Goal: Information Seeking & Learning: Learn about a topic

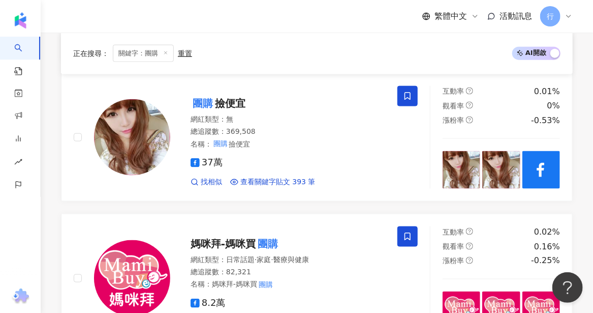
scroll to position [24, 0]
click at [229, 237] on span "媽咪拜-媽咪買" at bounding box center [223, 243] width 65 height 12
click at [212, 237] on span "媽咪拜-媽咪買" at bounding box center [223, 243] width 65 height 12
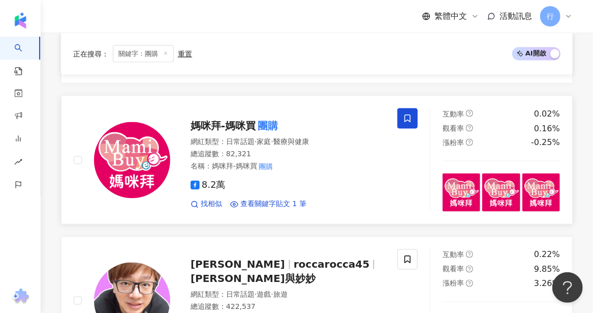
scroll to position [661, 0]
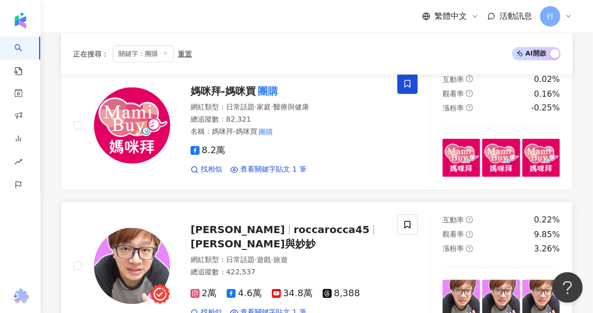
click at [294, 224] on span "roccarocca45" at bounding box center [332, 230] width 76 height 12
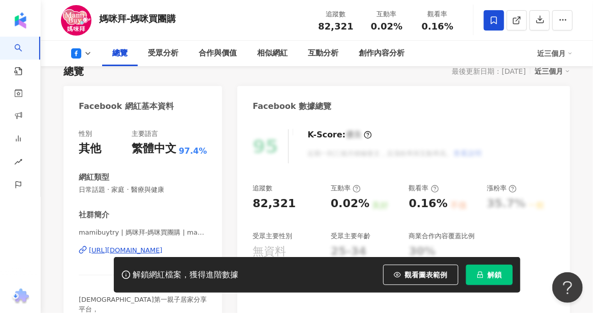
scroll to position [102, 0]
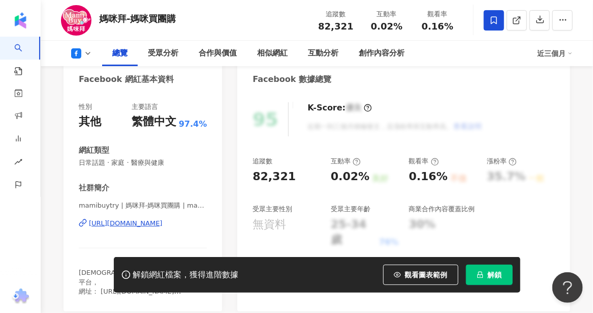
click at [139, 226] on div "https://www.facebook.com/191066727593516" at bounding box center [126, 223] width 74 height 9
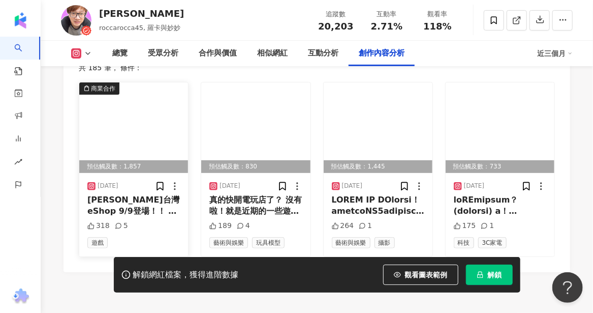
scroll to position [3201, 0]
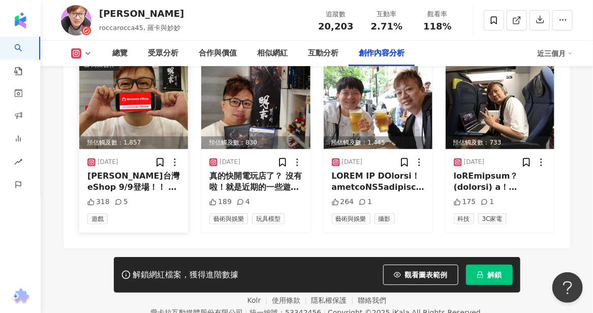
click at [119, 193] on div "[PERSON_NAME]台灣eShop 9/9登場！！ 各位準備好買遊戲了嗎？ 欸～不對啦！本家直面會，我們等你！！！ #Nintendo #Switch …" at bounding box center [133, 181] width 92 height 23
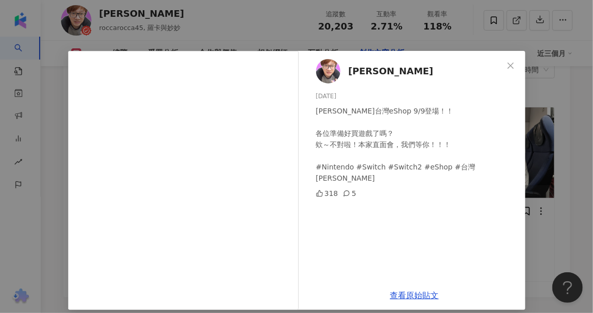
scroll to position [3100, 0]
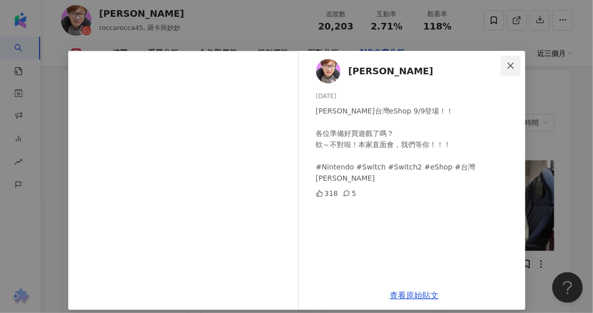
click at [507, 62] on icon "close" at bounding box center [511, 65] width 8 height 8
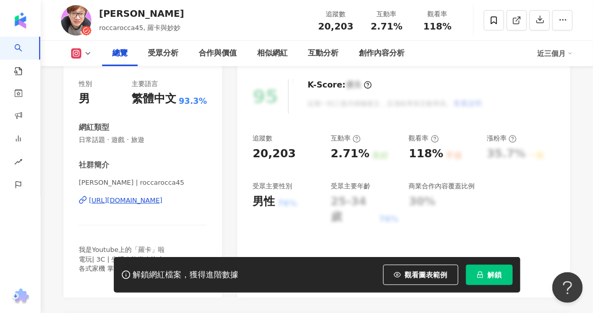
scroll to position [152, 0]
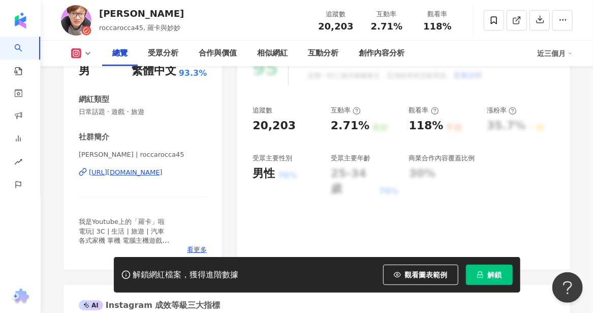
click at [126, 177] on div "羅卡Rocca | roccarocca45 https://www.instagram.com/roccarocca45/" at bounding box center [143, 179] width 128 height 59
click at [126, 173] on div "https://www.instagram.com/roccarocca45/" at bounding box center [126, 172] width 74 height 9
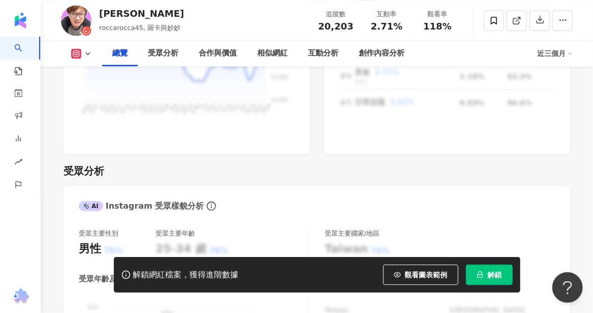
scroll to position [1067, 0]
